Goal: Transaction & Acquisition: Purchase product/service

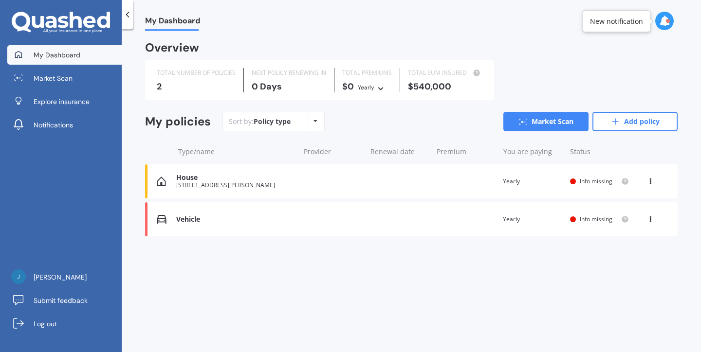
click at [335, 184] on div "House [STREET_ADDRESS][PERSON_NAME] Renewal date Premium You are paying Yearly …" at bounding box center [411, 182] width 533 height 34
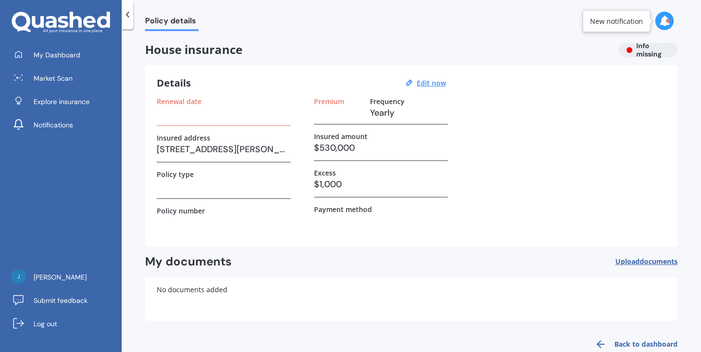
click at [212, 150] on h3 "[STREET_ADDRESS][PERSON_NAME]" at bounding box center [224, 149] width 134 height 15
drag, startPoint x: 201, startPoint y: 149, endPoint x: 143, endPoint y: 148, distance: 58.0
click at [143, 148] on div "Policy details House insurance Info missing Details Edit now Renewal date Insur…" at bounding box center [411, 192] width 579 height 323
drag, startPoint x: 227, startPoint y: 149, endPoint x: 157, endPoint y: 144, distance: 69.8
click at [157, 144] on h3 "[STREET_ADDRESS][PERSON_NAME]" at bounding box center [224, 149] width 134 height 15
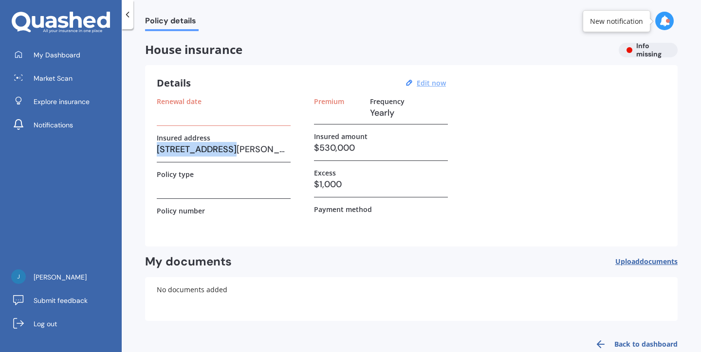
click at [439, 81] on u "Edit now" at bounding box center [431, 82] width 29 height 9
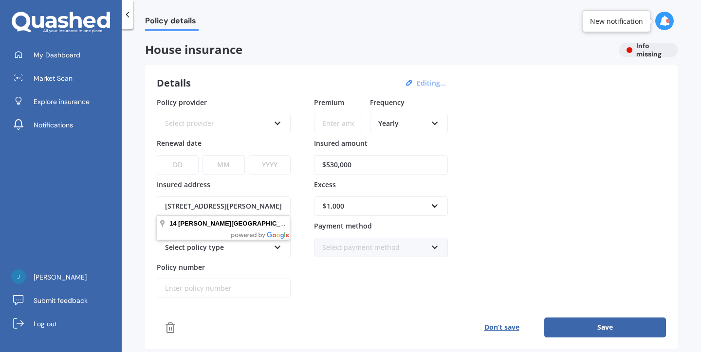
drag, startPoint x: 222, startPoint y: 207, endPoint x: 125, endPoint y: 207, distance: 97.4
click at [125, 207] on div "Policy details House insurance Info missing Details Editing... Policy provider …" at bounding box center [411, 192] width 579 height 323
type input "[STREET_ADDRESS]"
click at [442, 206] on div "$1,000 $300 $400 $500 $750 $1,000 $2,000 $2,500" at bounding box center [381, 206] width 134 height 19
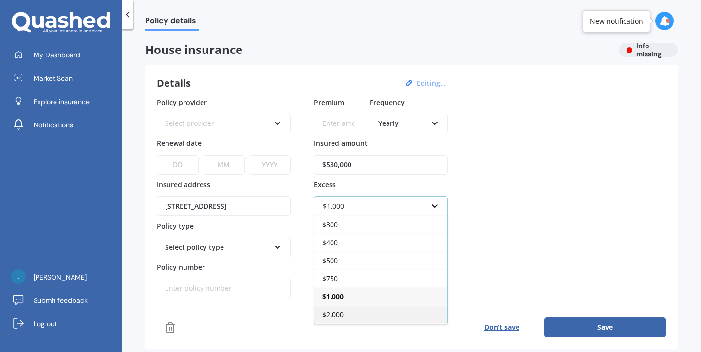
click at [389, 318] on div "$2,000" at bounding box center [381, 315] width 133 height 18
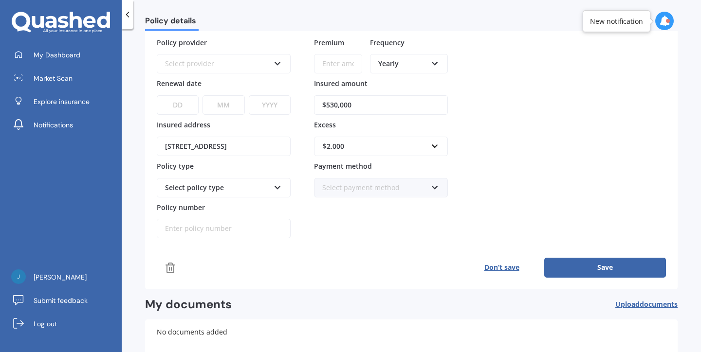
scroll to position [65, 0]
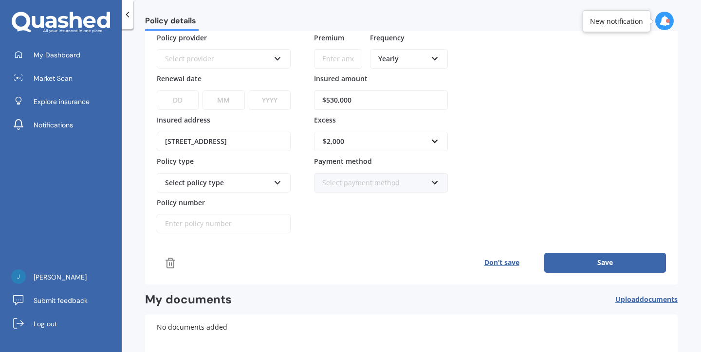
click at [278, 183] on icon at bounding box center [278, 181] width 8 height 7
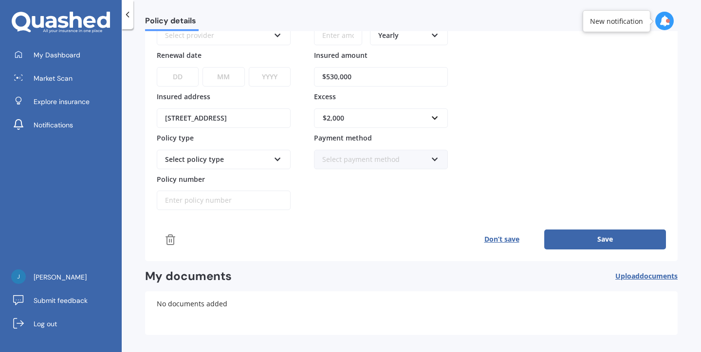
scroll to position [99, 0]
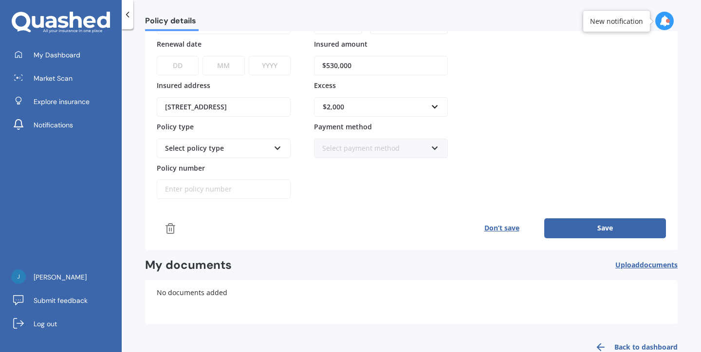
click at [593, 223] on button "Save" at bounding box center [605, 228] width 122 height 19
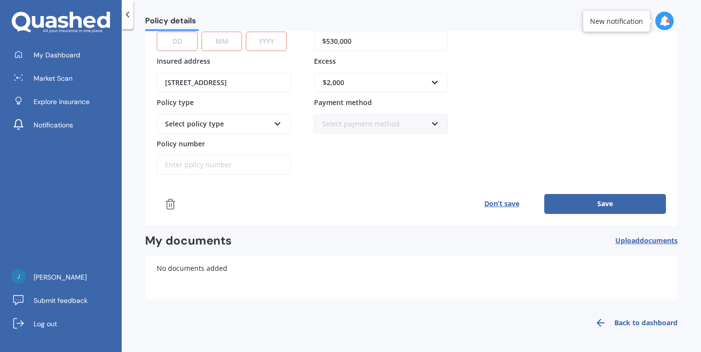
scroll to position [123, 0]
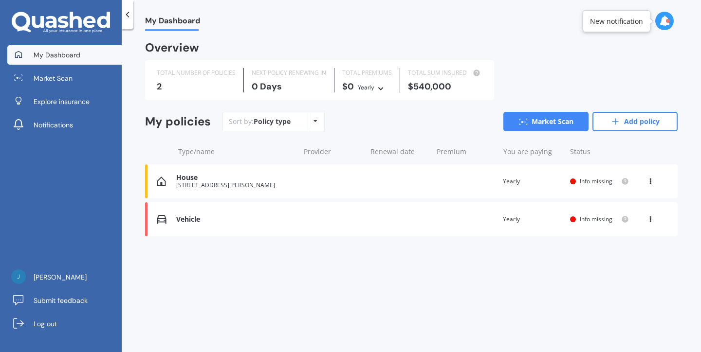
click at [386, 177] on div "House [STREET_ADDRESS][PERSON_NAME] Renewal date Premium You are paying Yearly …" at bounding box center [411, 182] width 533 height 34
click at [73, 109] on link "Explore insurance" at bounding box center [64, 101] width 114 height 19
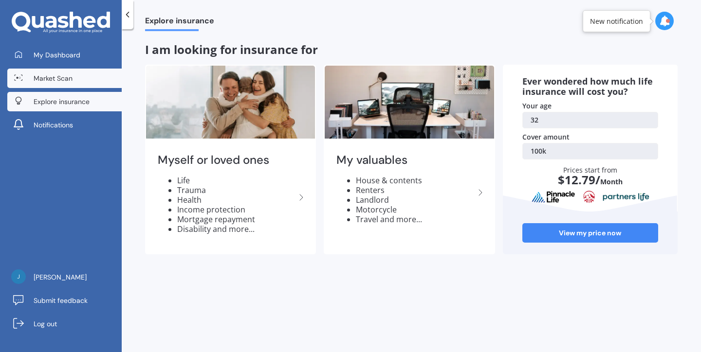
click at [64, 80] on span "Market Scan" at bounding box center [53, 79] width 39 height 10
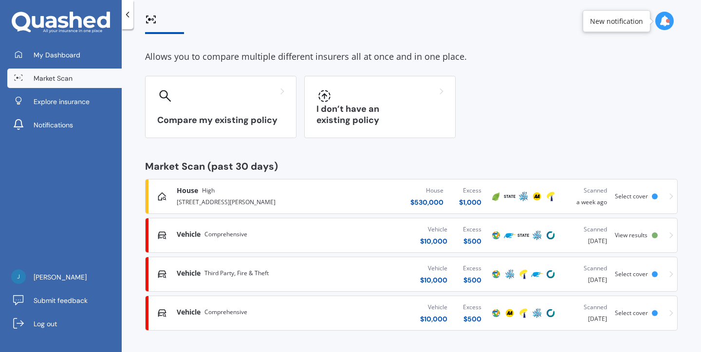
scroll to position [36, 0]
click at [404, 193] on div "House $ 530,000 Excess $ 1,000" at bounding box center [406, 197] width 166 height 29
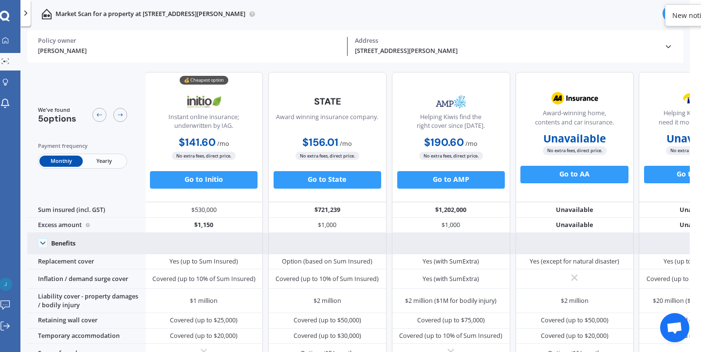
scroll to position [0, 1]
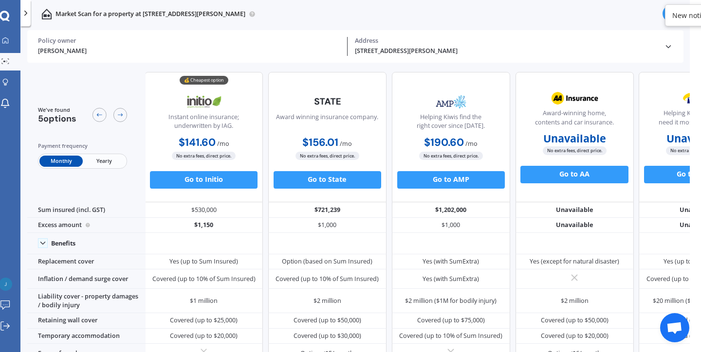
click at [27, 16] on icon at bounding box center [25, 13] width 9 height 9
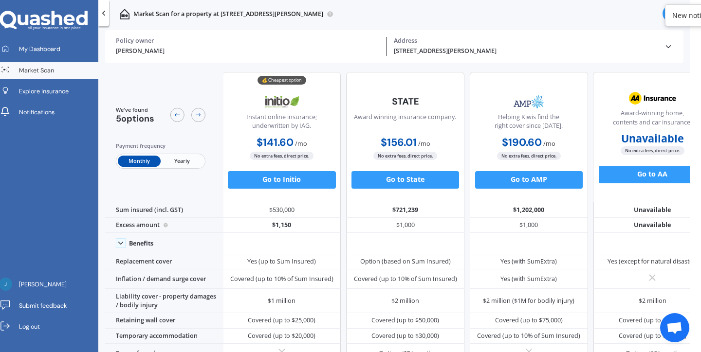
click at [38, 73] on span "Market Scan" at bounding box center [36, 70] width 35 height 9
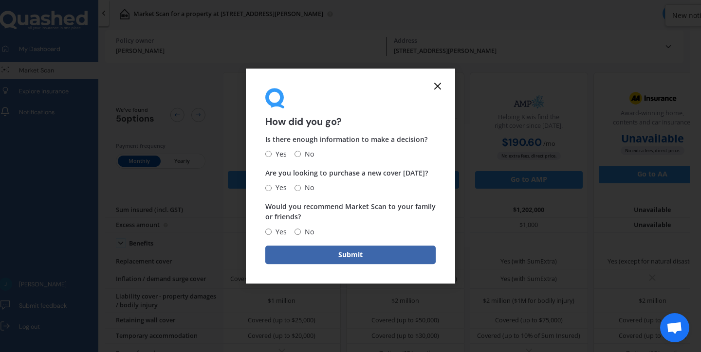
click at [437, 92] on icon at bounding box center [438, 86] width 12 height 12
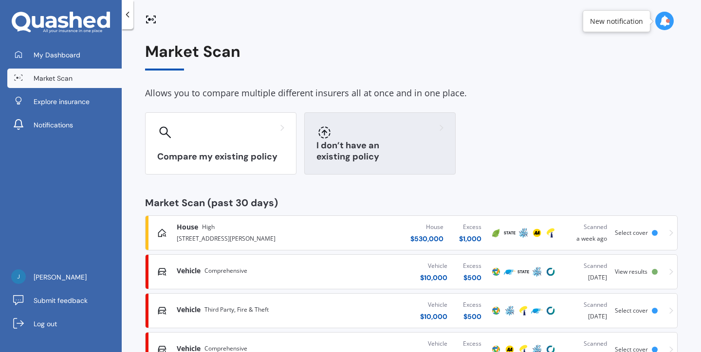
click at [354, 138] on div at bounding box center [379, 133] width 127 height 16
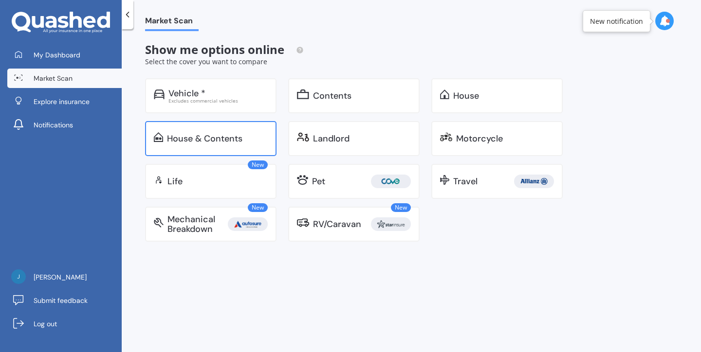
click at [249, 135] on div "House & Contents" at bounding box center [217, 139] width 101 height 10
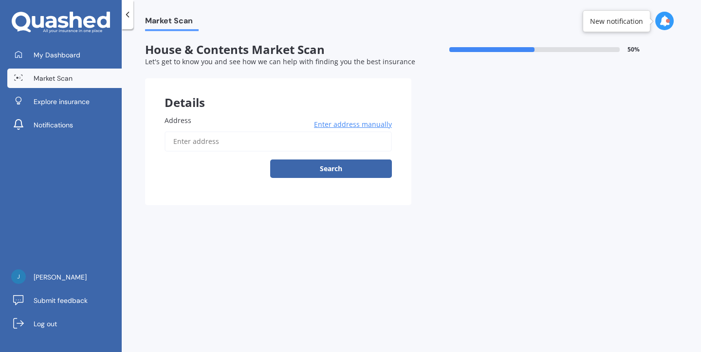
click at [234, 142] on input "Address" at bounding box center [278, 141] width 227 height 20
type input "[STREET_ADDRESS]"
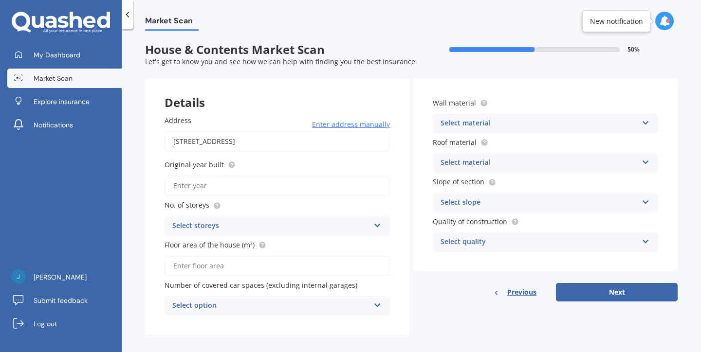
click at [240, 185] on input "Original year built" at bounding box center [277, 186] width 225 height 20
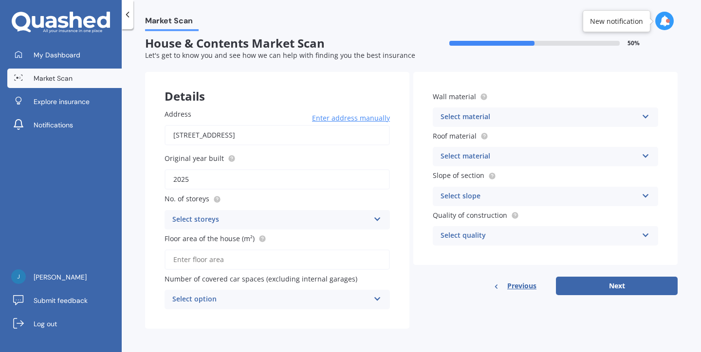
scroll to position [6, 0]
type input "2025"
click at [204, 215] on div "Select storeys" at bounding box center [270, 221] width 197 height 12
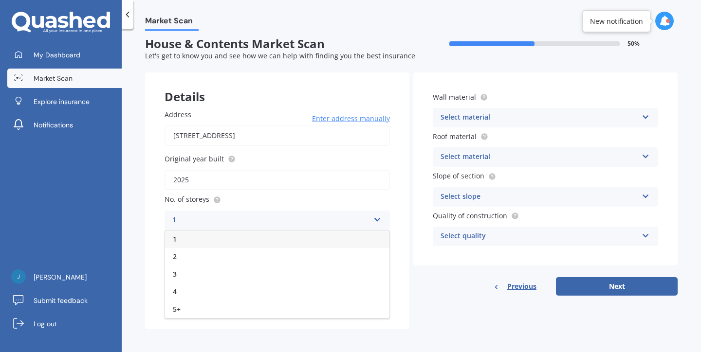
click at [197, 244] on div "1" at bounding box center [277, 240] width 224 height 18
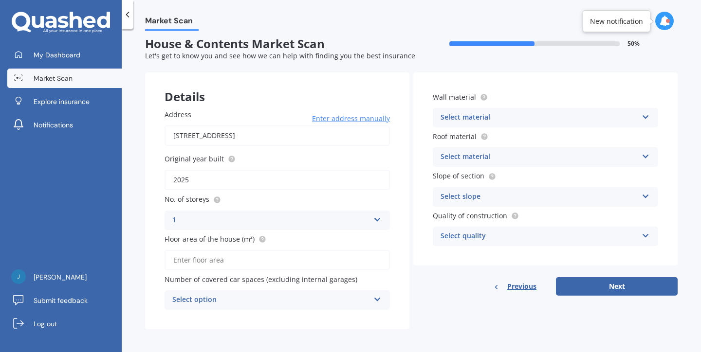
click at [198, 264] on input "Floor area of the house (m²)" at bounding box center [277, 260] width 225 height 20
type input "148"
click at [287, 299] on div "Select option" at bounding box center [270, 301] width 197 height 12
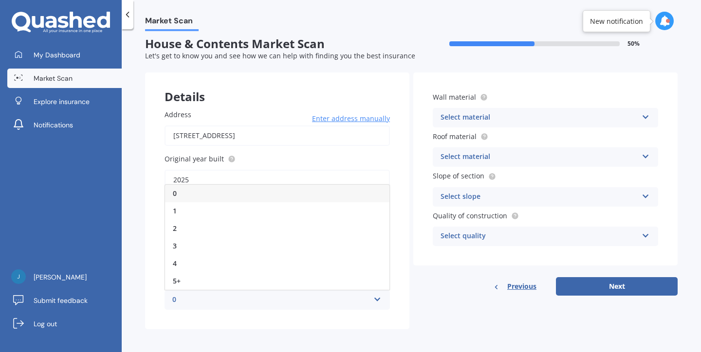
click at [287, 299] on div "0" at bounding box center [270, 301] width 197 height 12
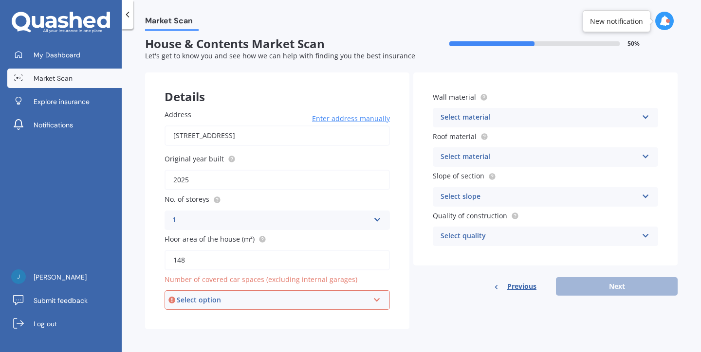
click at [287, 299] on div "Select option" at bounding box center [273, 300] width 192 height 11
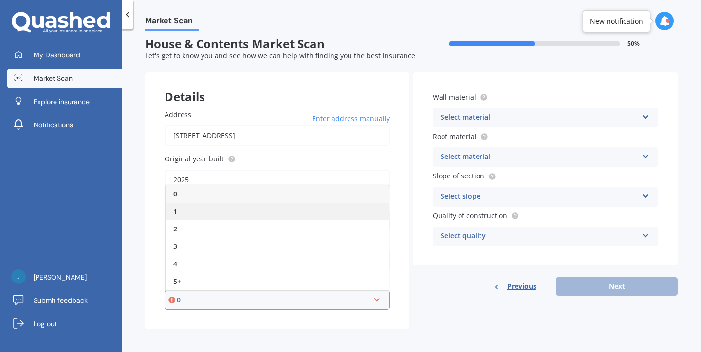
click at [185, 213] on div "1" at bounding box center [277, 212] width 223 height 18
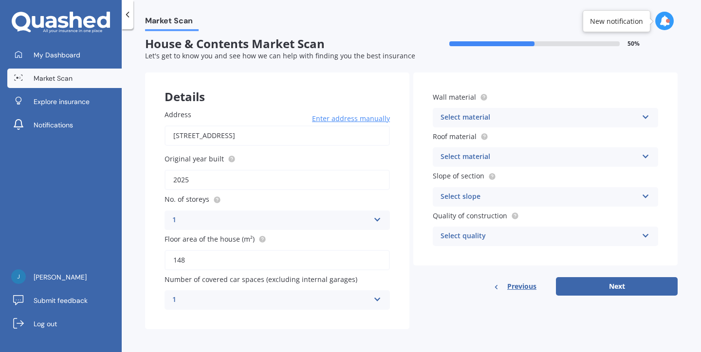
click at [505, 117] on div "Select material" at bounding box center [539, 118] width 197 height 12
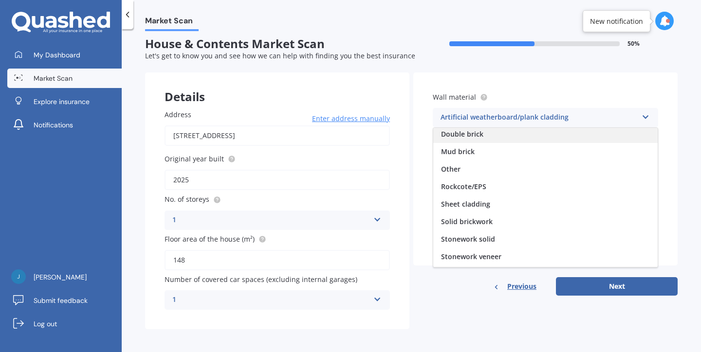
scroll to position [58, 0]
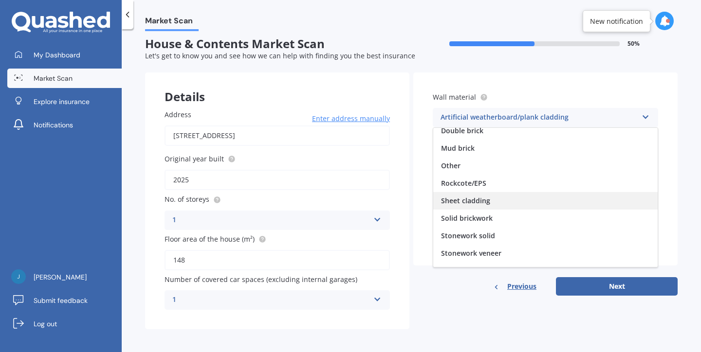
click at [478, 202] on span "Sheet cladding" at bounding box center [465, 200] width 49 height 9
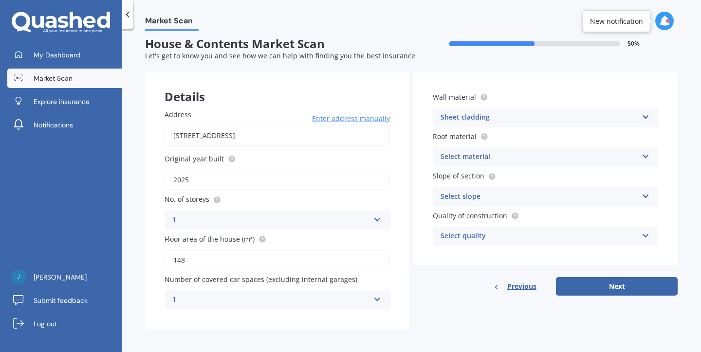
click at [497, 161] on div "Select material" at bounding box center [539, 157] width 197 height 12
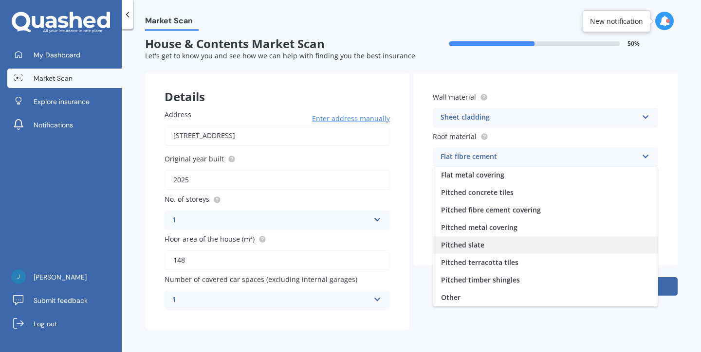
scroll to position [36, 0]
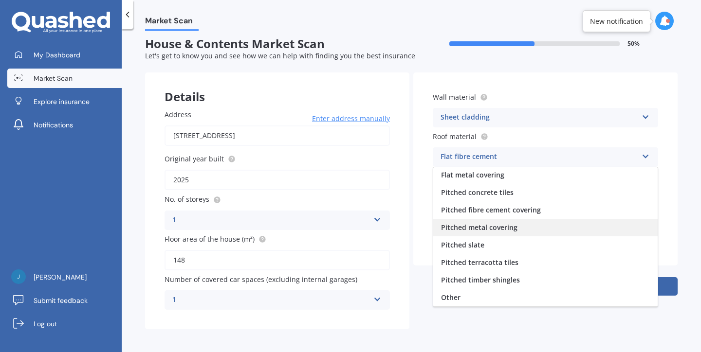
click at [497, 226] on span "Pitched metal covering" at bounding box center [479, 227] width 76 height 9
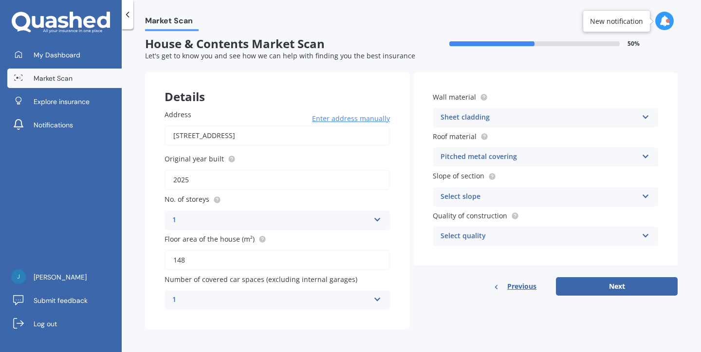
click at [483, 194] on div "Select slope" at bounding box center [539, 197] width 197 height 12
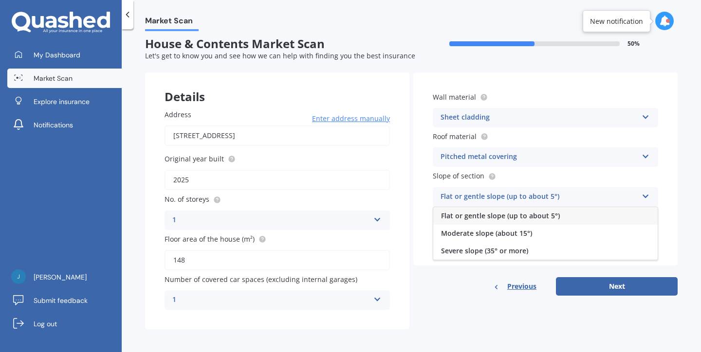
click at [482, 218] on span "Flat or gentle slope (up to about 5°)" at bounding box center [500, 215] width 119 height 9
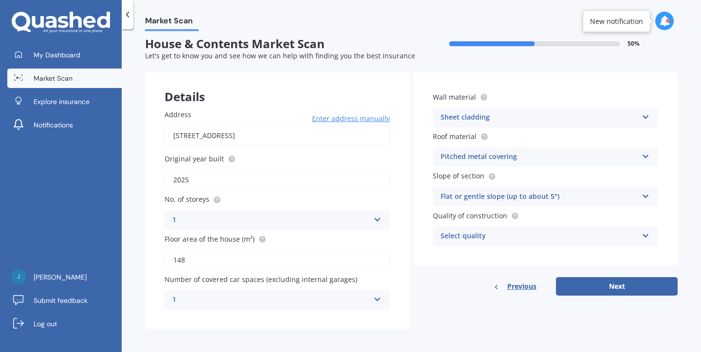
click at [480, 233] on div "Select quality" at bounding box center [539, 237] width 197 height 12
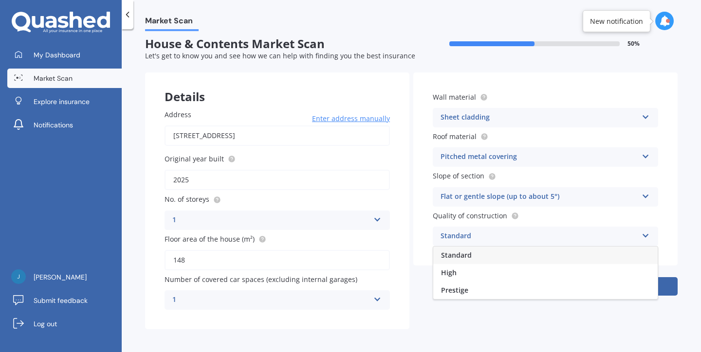
click at [467, 257] on span "Standard" at bounding box center [456, 255] width 31 height 9
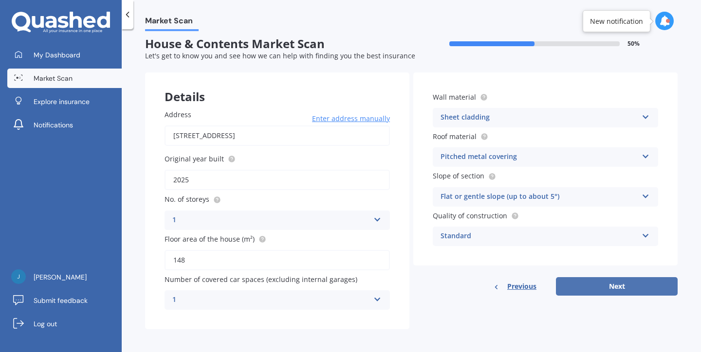
click at [583, 288] on button "Next" at bounding box center [617, 287] width 122 height 19
select select "07"
select select "1993"
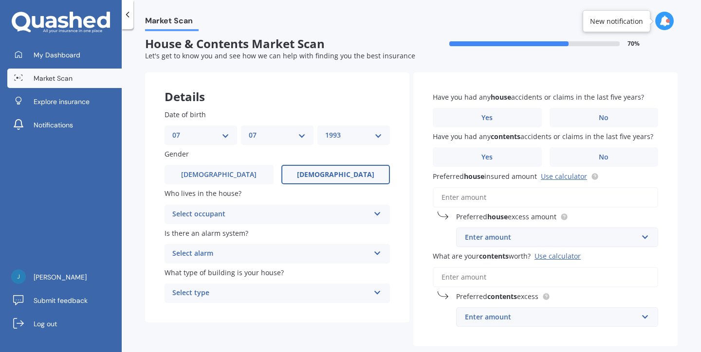
scroll to position [0, 0]
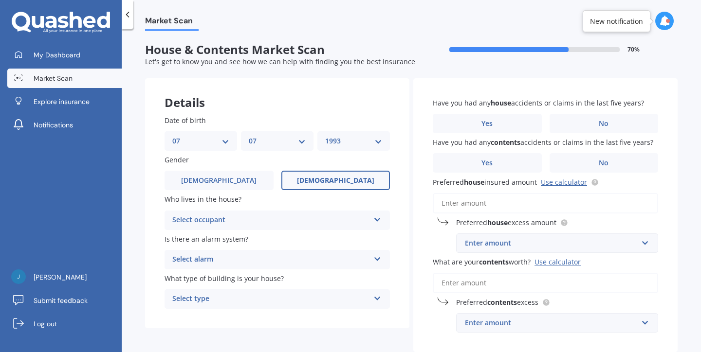
select select "21"
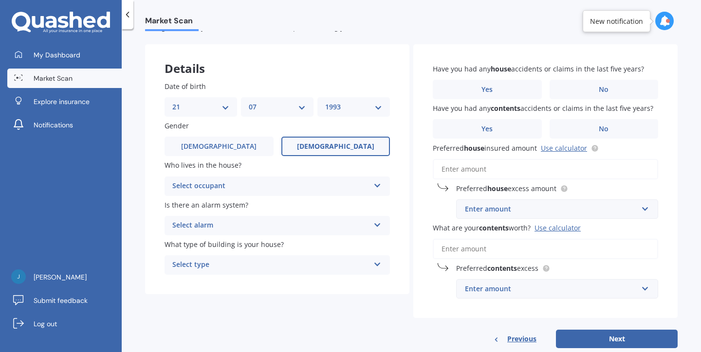
scroll to position [36, 0]
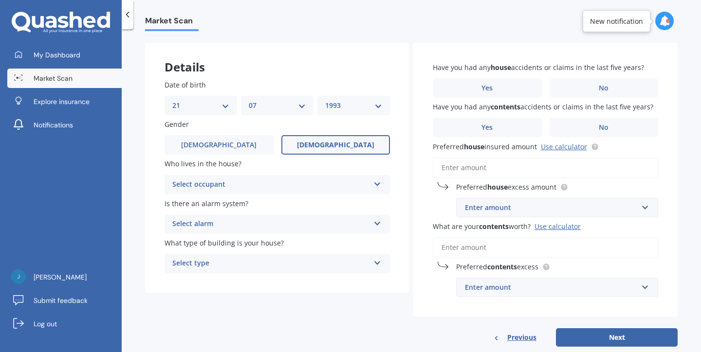
click at [297, 184] on div "Select occupant" at bounding box center [270, 185] width 197 height 12
click at [293, 200] on div "Owner" at bounding box center [277, 204] width 224 height 18
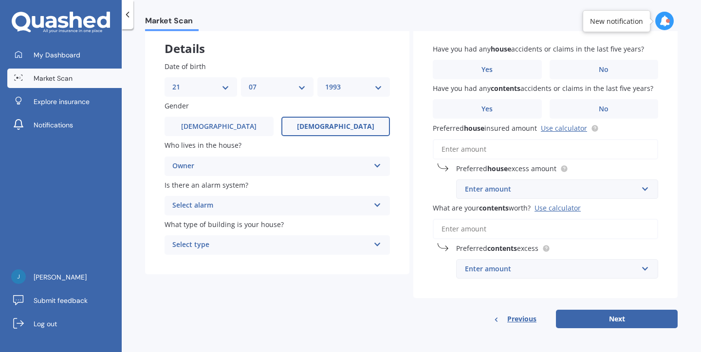
scroll to position [54, 0]
click at [295, 205] on div "Select alarm" at bounding box center [270, 207] width 197 height 12
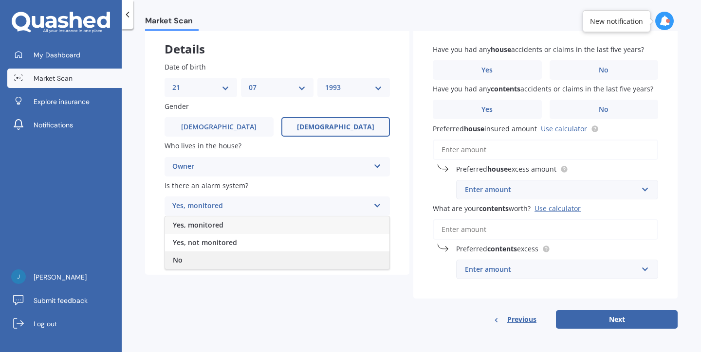
click at [258, 261] on div "No" at bounding box center [277, 261] width 224 height 18
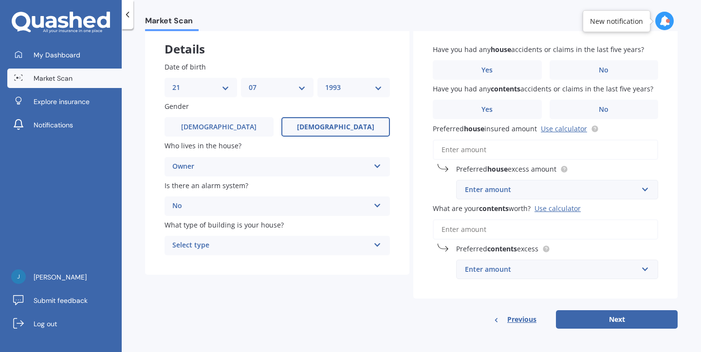
click at [257, 241] on div "Select type" at bounding box center [270, 246] width 197 height 12
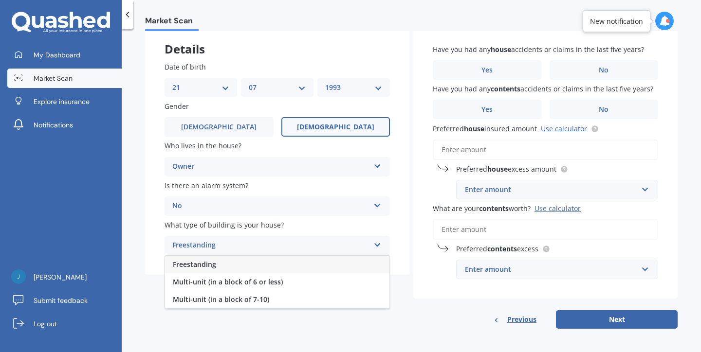
click at [241, 266] on div "Freestanding" at bounding box center [277, 265] width 224 height 18
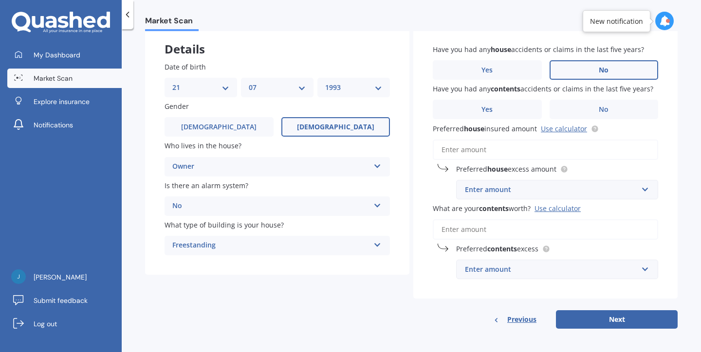
click at [605, 65] on label "No" at bounding box center [604, 69] width 109 height 19
click at [0, 0] on input "No" at bounding box center [0, 0] width 0 height 0
click at [584, 106] on label "No" at bounding box center [604, 109] width 109 height 19
click at [0, 0] on input "No" at bounding box center [0, 0] width 0 height 0
click at [487, 152] on input "Preferred house insured amount Use calculator" at bounding box center [545, 150] width 225 height 20
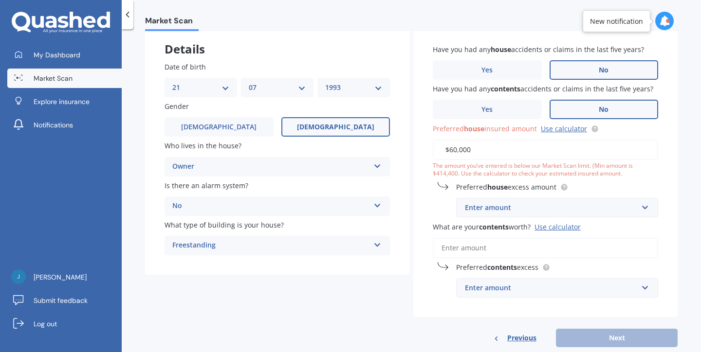
type input "$600,000"
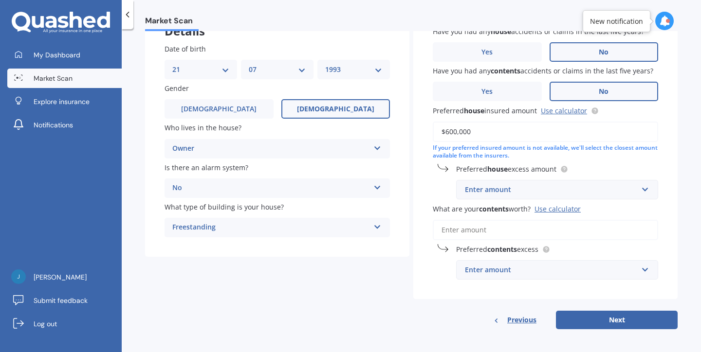
scroll to position [71, 0]
click at [512, 191] on div "Enter amount" at bounding box center [551, 190] width 173 height 11
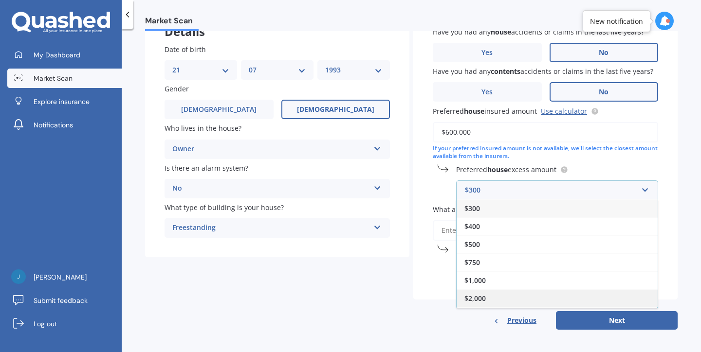
click at [488, 300] on div "$2,000" at bounding box center [557, 299] width 201 height 18
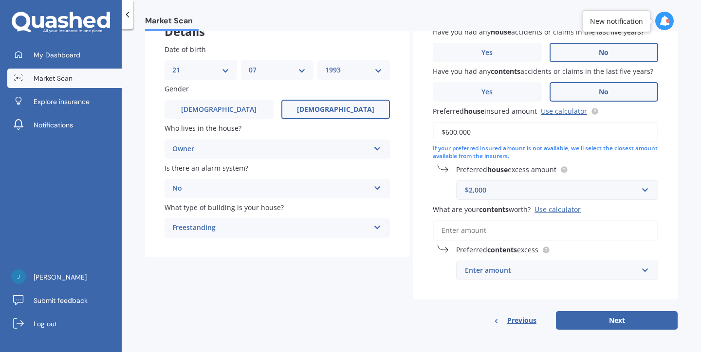
scroll to position [0, 0]
click at [463, 230] on input "What are your contents worth? Use calculator" at bounding box center [545, 231] width 225 height 20
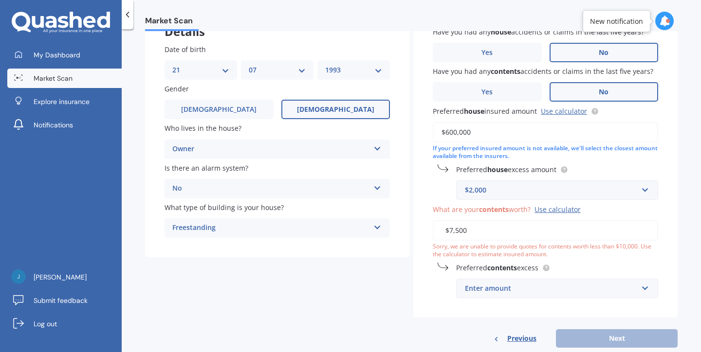
type input "$75,000"
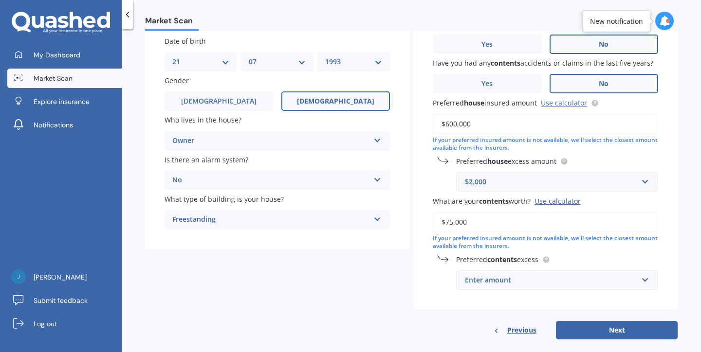
scroll to position [82, 0]
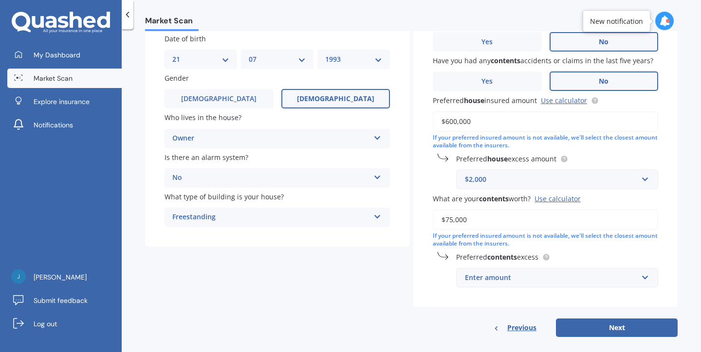
click at [496, 273] on div "Enter amount" at bounding box center [551, 278] width 173 height 11
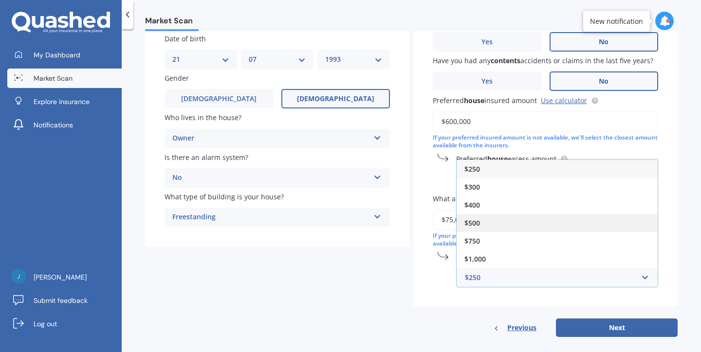
click at [488, 224] on div "$500" at bounding box center [557, 223] width 201 height 18
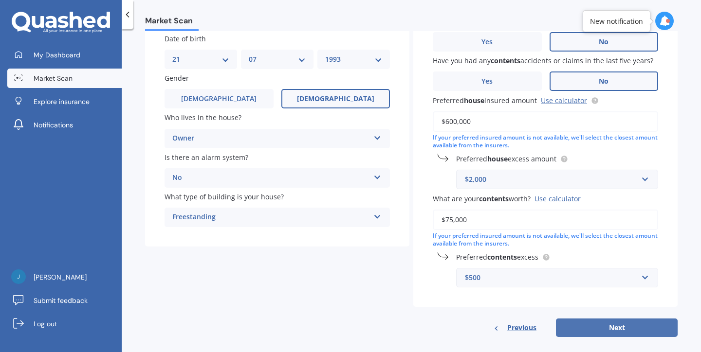
click at [612, 324] on button "Next" at bounding box center [617, 328] width 122 height 19
select select "21"
select select "07"
select select "1993"
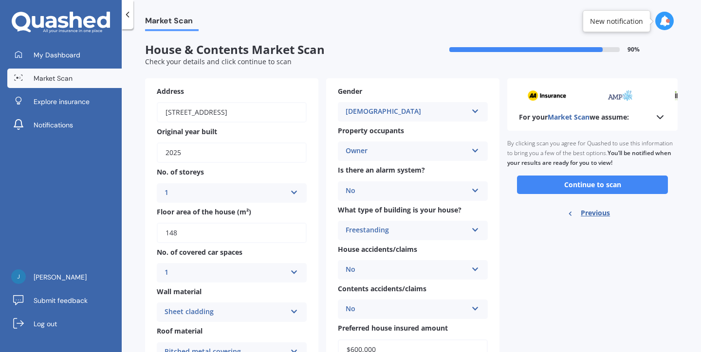
scroll to position [0, 0]
click at [560, 185] on button "Continue to scan" at bounding box center [592, 185] width 151 height 19
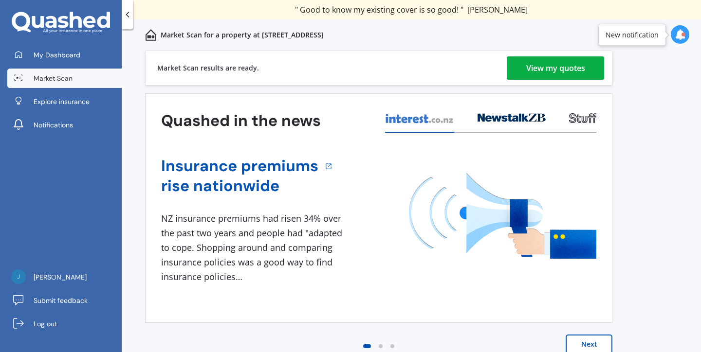
click at [551, 65] on div "View my quotes" at bounding box center [555, 67] width 59 height 23
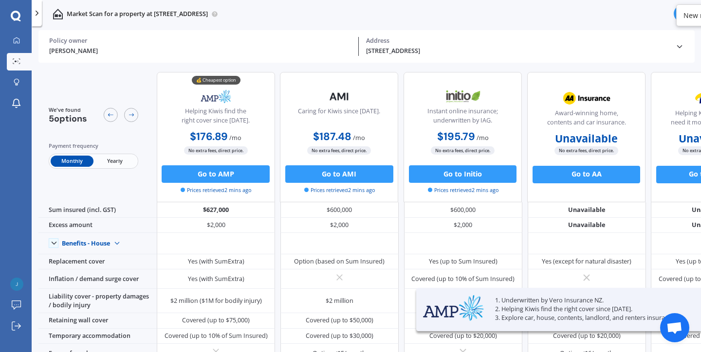
click at [119, 160] on span "Yearly" at bounding box center [115, 161] width 43 height 11
click at [74, 159] on span "Monthly" at bounding box center [72, 161] width 43 height 11
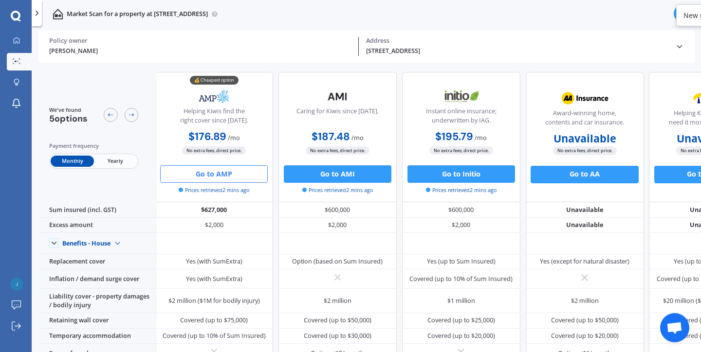
scroll to position [0, 2]
click at [227, 175] on button "Go to AMP" at bounding box center [214, 175] width 108 height 18
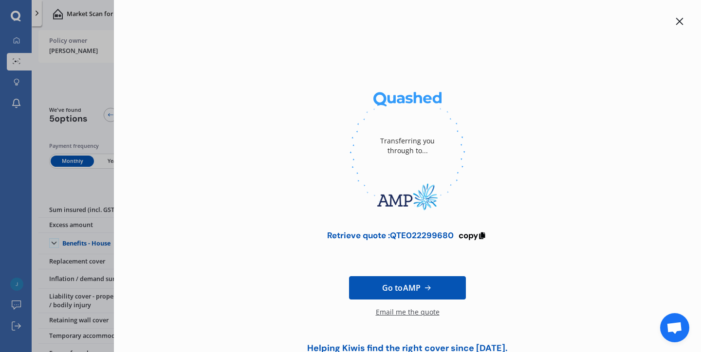
click at [108, 88] on div "Transferring you through to... Retrieve quote : QTE022299680 copy Go to AMP Ema…" at bounding box center [350, 176] width 701 height 352
click at [676, 20] on icon at bounding box center [679, 21] width 7 height 7
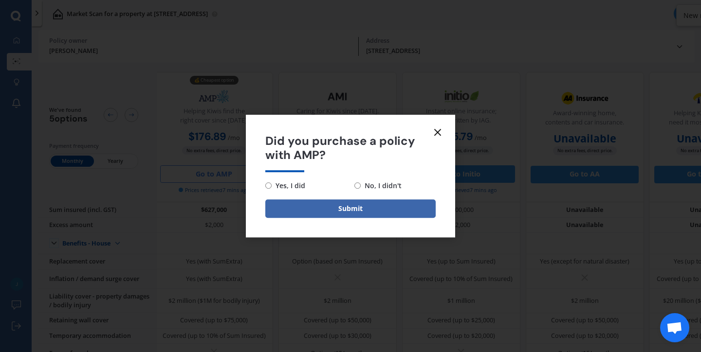
click at [438, 130] on icon at bounding box center [438, 133] width 12 height 12
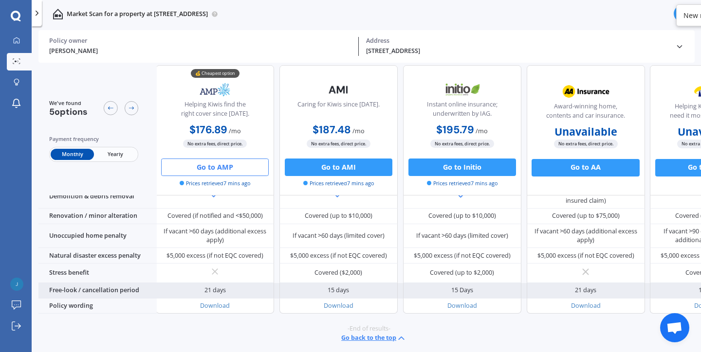
scroll to position [469, 1]
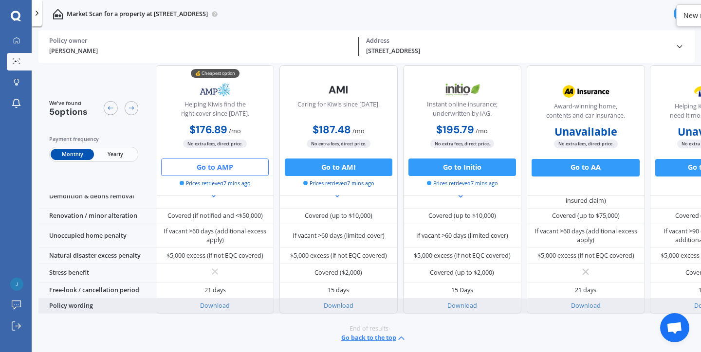
click at [218, 306] on div "Download" at bounding box center [215, 307] width 118 height 16
click at [218, 302] on link "Download" at bounding box center [215, 306] width 30 height 8
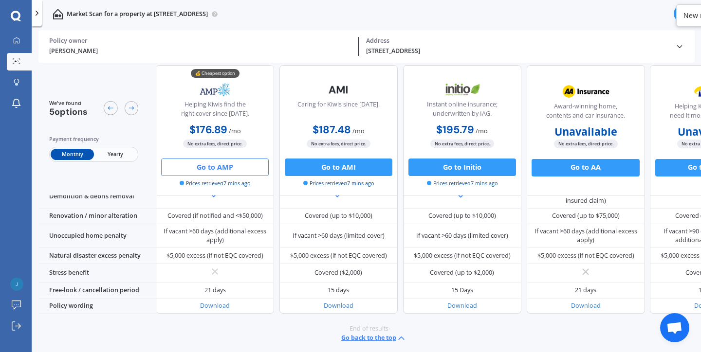
click at [221, 164] on button "Go to AMP" at bounding box center [215, 167] width 108 height 18
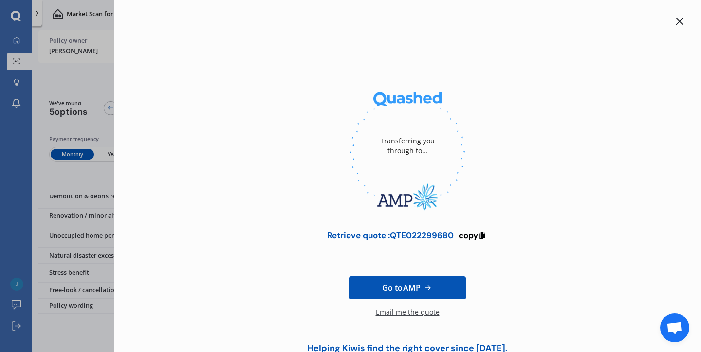
click at [424, 297] on link "Go to AMP" at bounding box center [407, 288] width 117 height 23
click at [677, 22] on icon at bounding box center [680, 22] width 8 height 8
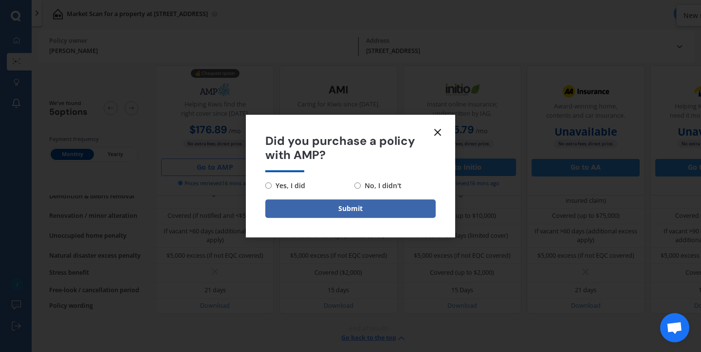
click at [435, 130] on icon at bounding box center [438, 133] width 12 height 12
